Goal: Transaction & Acquisition: Purchase product/service

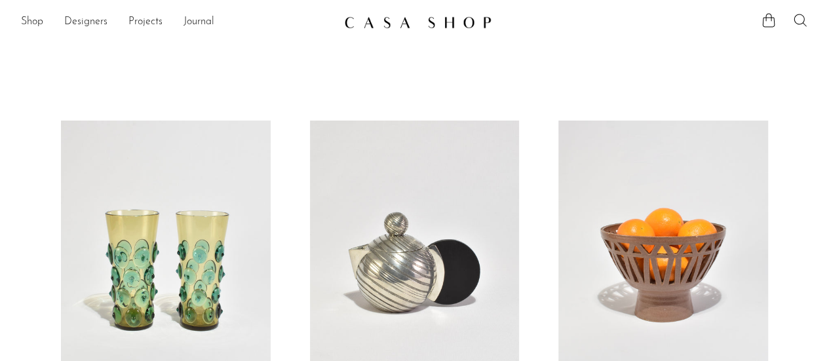
click at [802, 15] on icon at bounding box center [800, 20] width 16 height 16
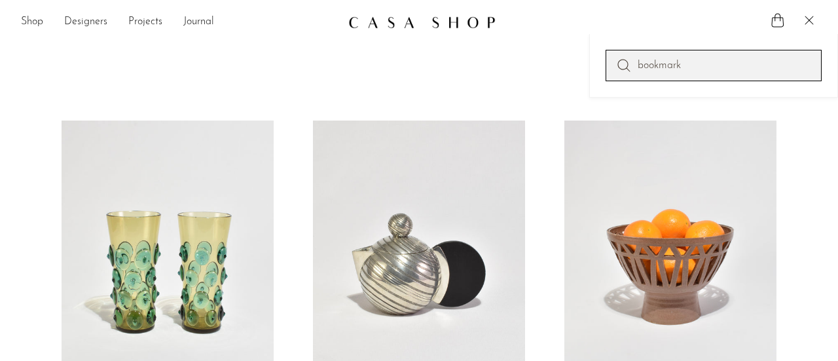
type input "bookmark"
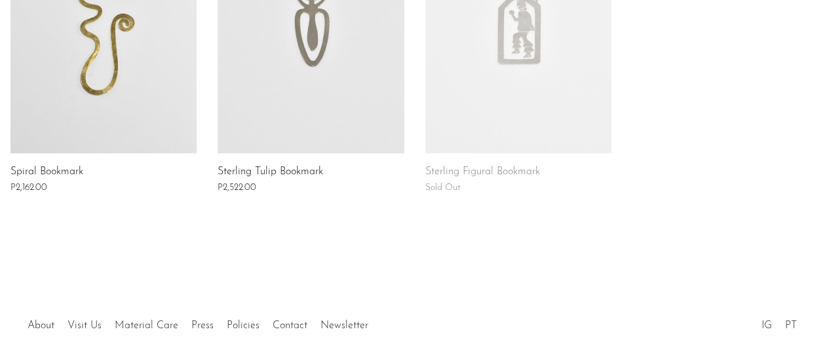
scroll to position [273, 0]
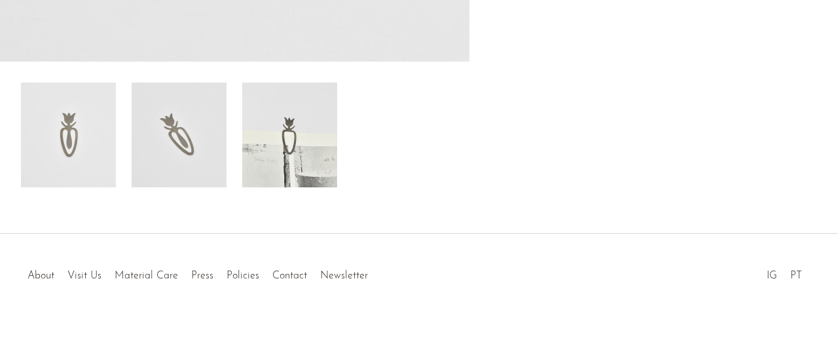
scroll to position [491, 0]
click at [295, 138] on img at bounding box center [289, 133] width 95 height 105
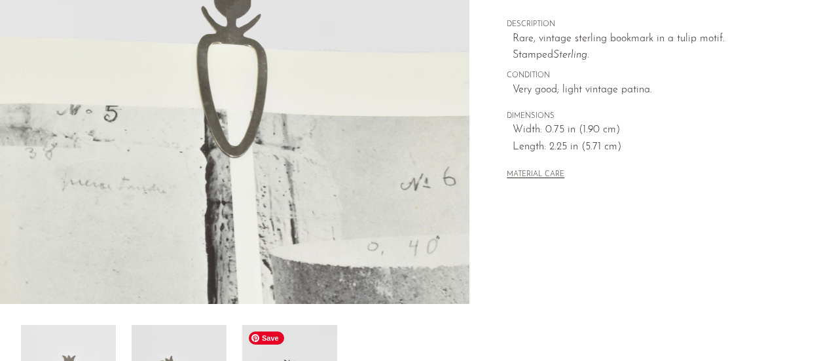
scroll to position [229, 0]
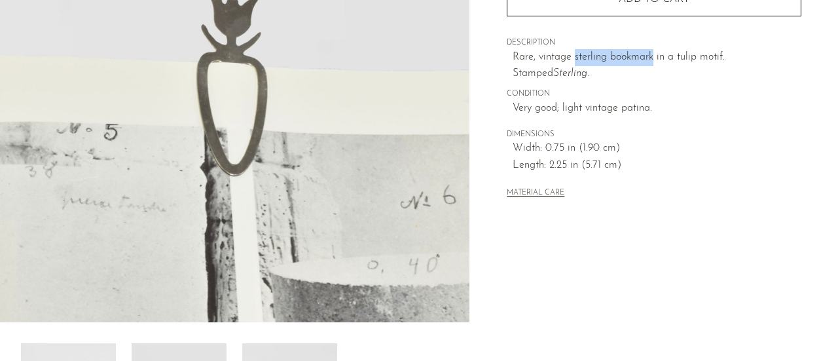
drag, startPoint x: 652, startPoint y: 56, endPoint x: 574, endPoint y: 57, distance: 78.6
click at [574, 57] on p "Rare, vintage sterling bookmark in a tulip motif. Stamped Sterling." at bounding box center [657, 65] width 289 height 33
copy p "sterling bookmark"
